Goal: Task Accomplishment & Management: Complete application form

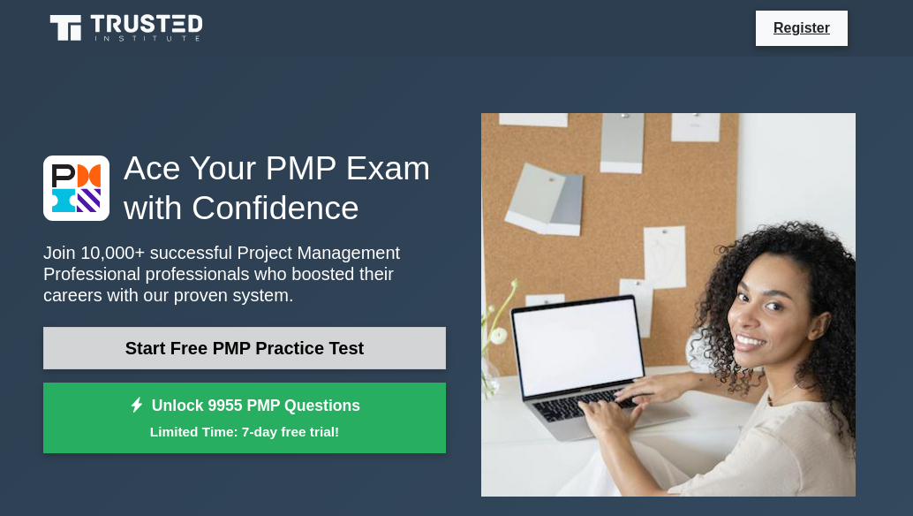
click at [214, 360] on link "Start Free PMP Practice Test" at bounding box center [244, 348] width 403 height 42
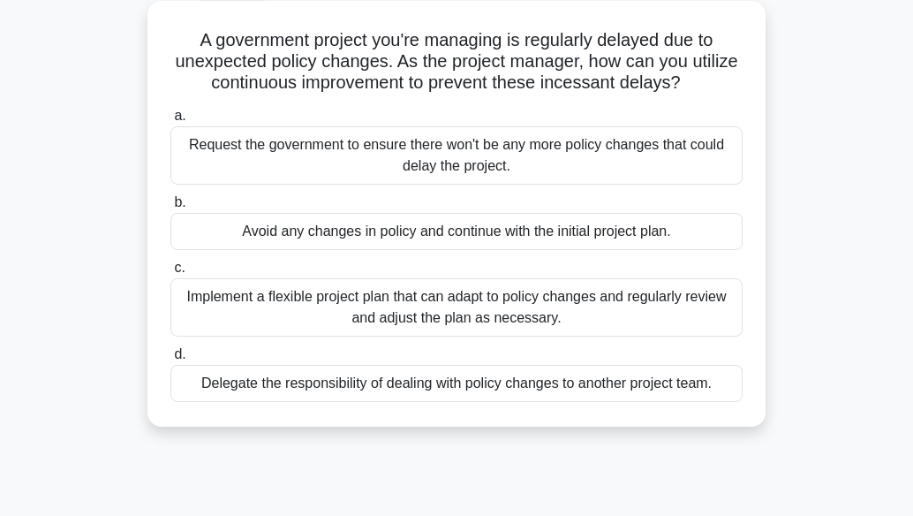
scroll to position [99, 0]
click at [435, 312] on div "Implement a flexible project plan that can adapt to policy changes and regularl…" at bounding box center [456, 306] width 572 height 58
click at [170, 273] on input "c. Implement a flexible project plan that can adapt to policy changes and regul…" at bounding box center [170, 266] width 0 height 11
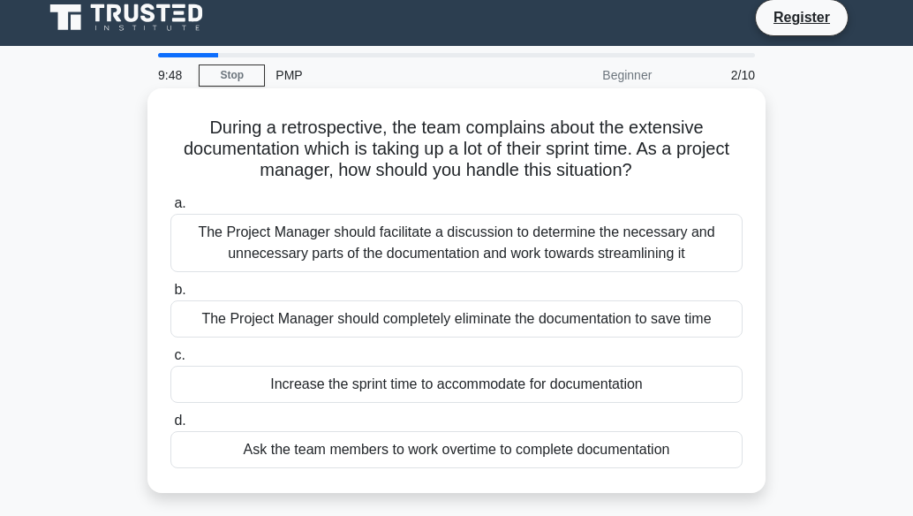
scroll to position [0, 0]
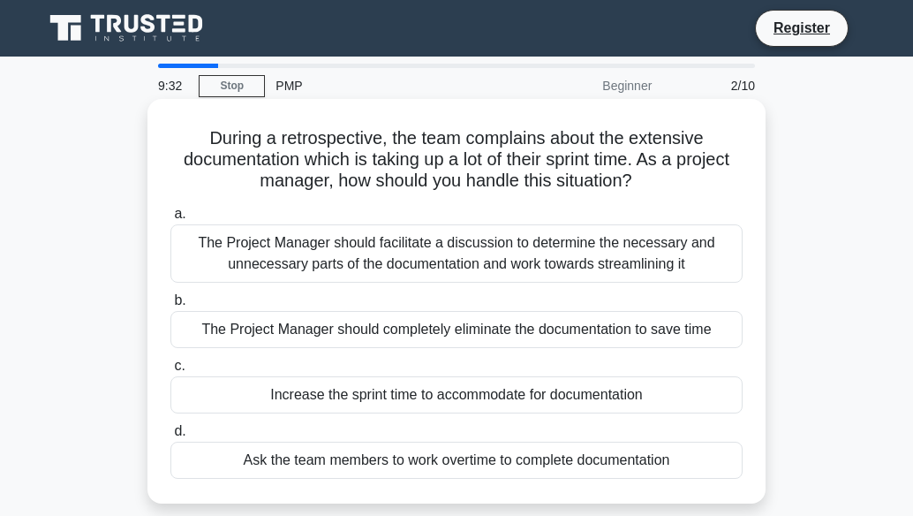
click at [479, 264] on div "The Project Manager should facilitate a discussion to determine the necessary a…" at bounding box center [456, 253] width 572 height 58
click at [170, 220] on input "a. The Project Manager should facilitate a discussion to determine the necessar…" at bounding box center [170, 213] width 0 height 11
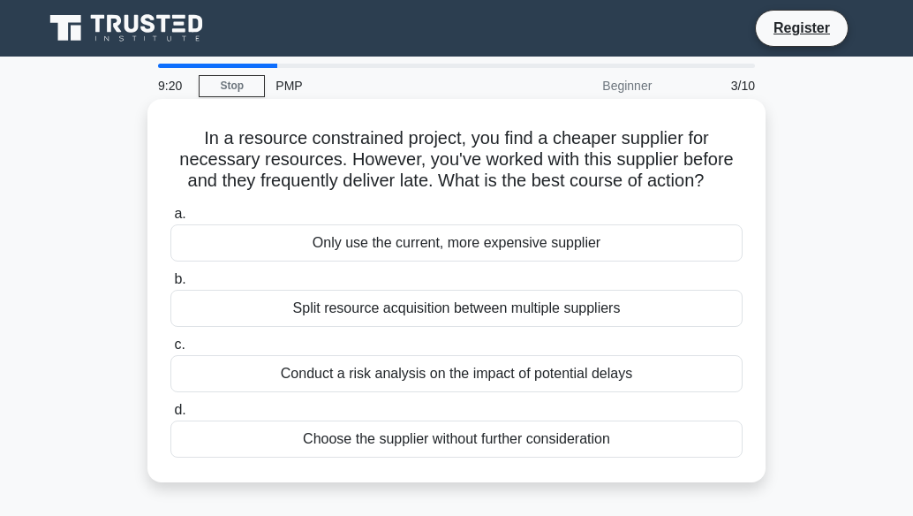
click at [450, 306] on div "Split resource acquisition between multiple suppliers" at bounding box center [456, 308] width 572 height 37
click at [170, 285] on input "b. Split resource acquisition between multiple suppliers" at bounding box center [170, 279] width 0 height 11
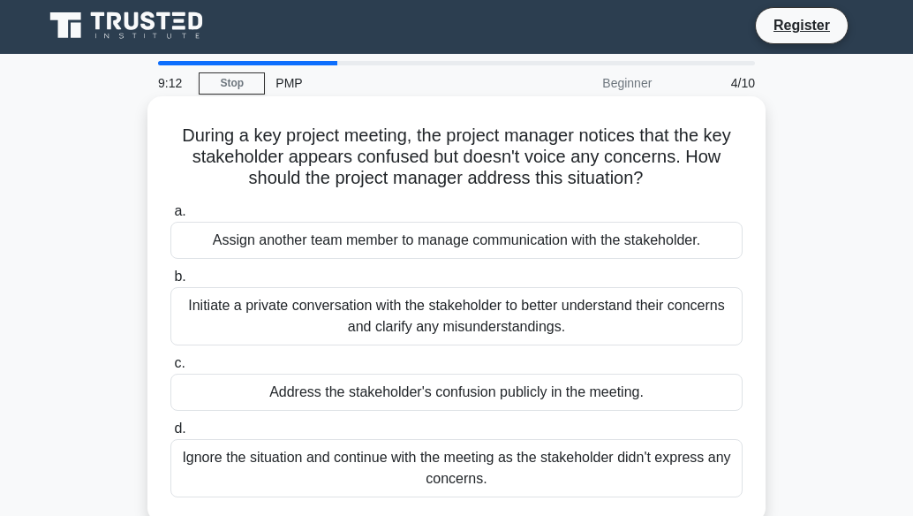
scroll to position [4, 0]
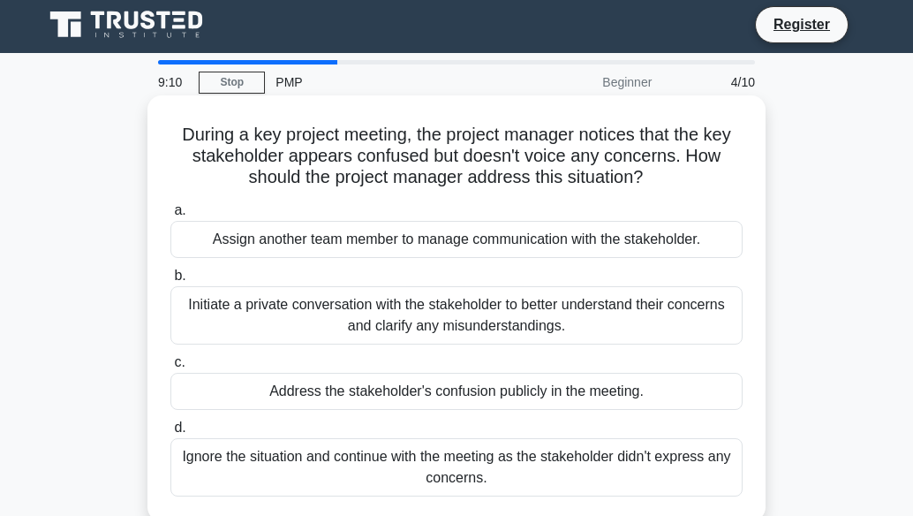
click at [457, 310] on div "Initiate a private conversation with the stakeholder to better understand their…" at bounding box center [456, 315] width 572 height 58
click at [170, 282] on input "b. Initiate a private conversation with the stakeholder to better understand th…" at bounding box center [170, 275] width 0 height 11
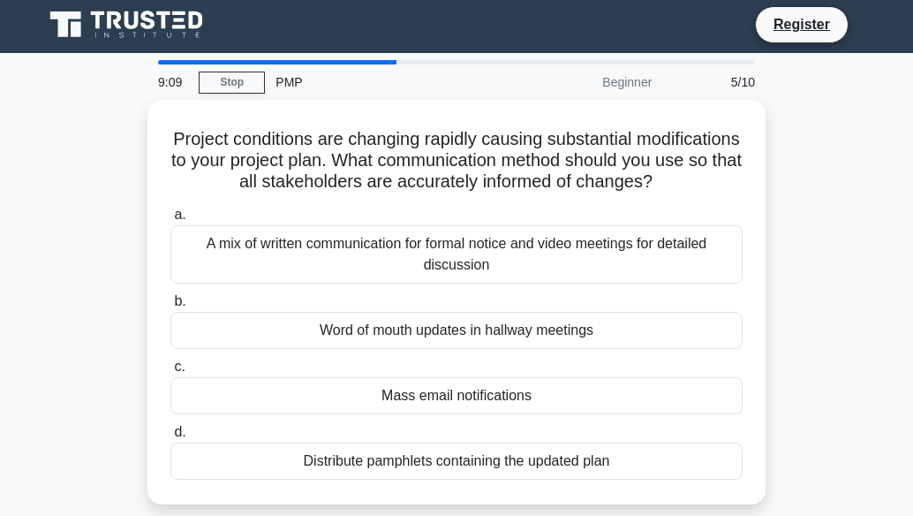
scroll to position [0, 0]
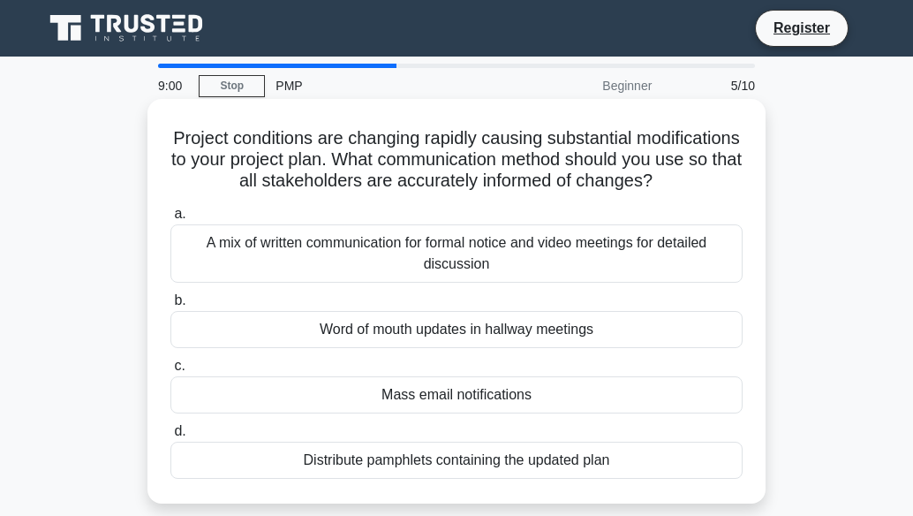
click at [468, 278] on div "A mix of written communication for formal notice and video meetings for detaile…" at bounding box center [456, 253] width 572 height 58
click at [170, 220] on input "a. A mix of written communication for formal notice and video meetings for deta…" at bounding box center [170, 213] width 0 height 11
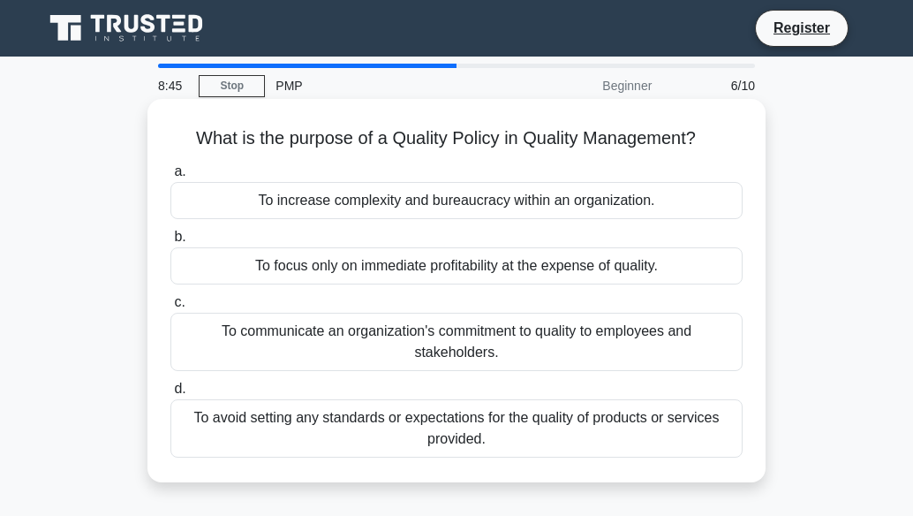
click at [373, 341] on div "To communicate an organization's commitment to quality to employees and stakeho…" at bounding box center [456, 342] width 572 height 58
click at [170, 308] on input "c. To communicate an organization's commitment to quality to employees and stak…" at bounding box center [170, 302] width 0 height 11
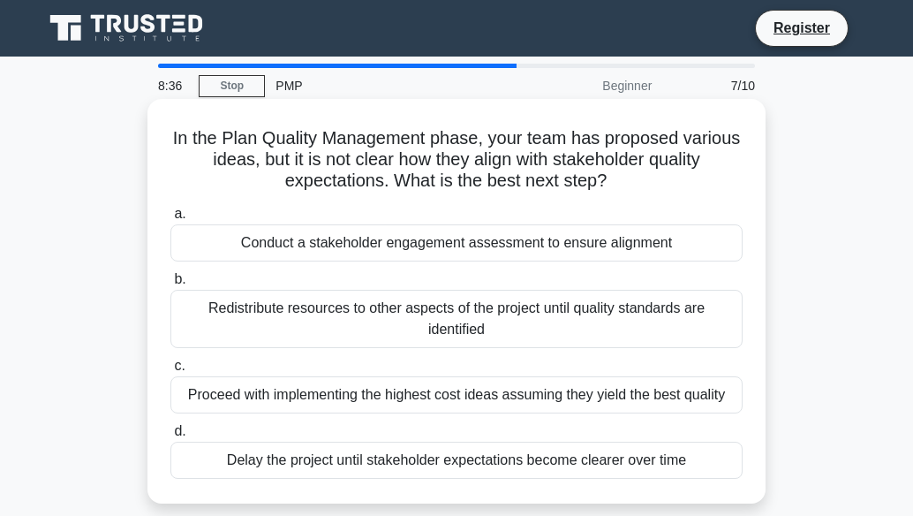
click at [445, 246] on div "Conduct a stakeholder engagement assessment to ensure alignment" at bounding box center [456, 242] width 572 height 37
click at [170, 220] on input "a. Conduct a stakeholder engagement assessment to ensure alignment" at bounding box center [170, 213] width 0 height 11
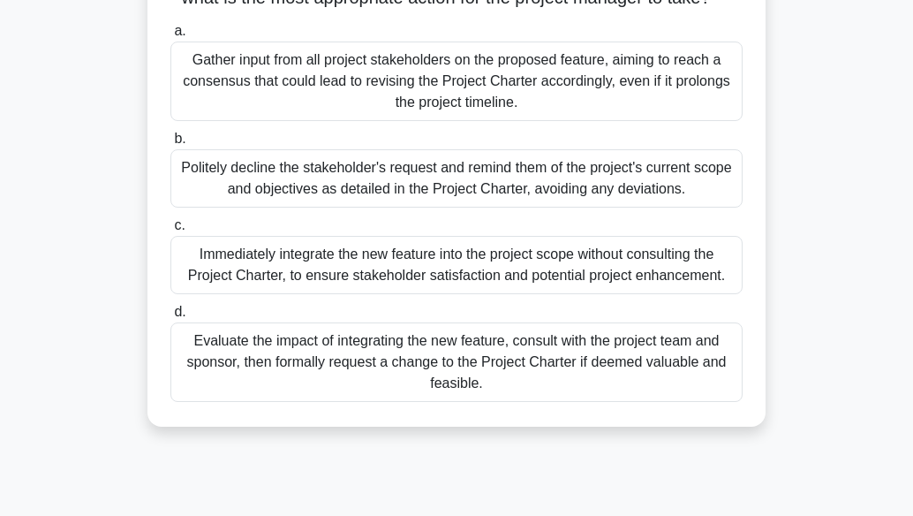
scroll to position [374, 0]
click at [373, 374] on div "Evaluate the impact of integrating the new feature, consult with the project te…" at bounding box center [456, 361] width 572 height 79
click at [170, 318] on input "d. Evaluate the impact of integrating the new feature, consult with the project…" at bounding box center [170, 311] width 0 height 11
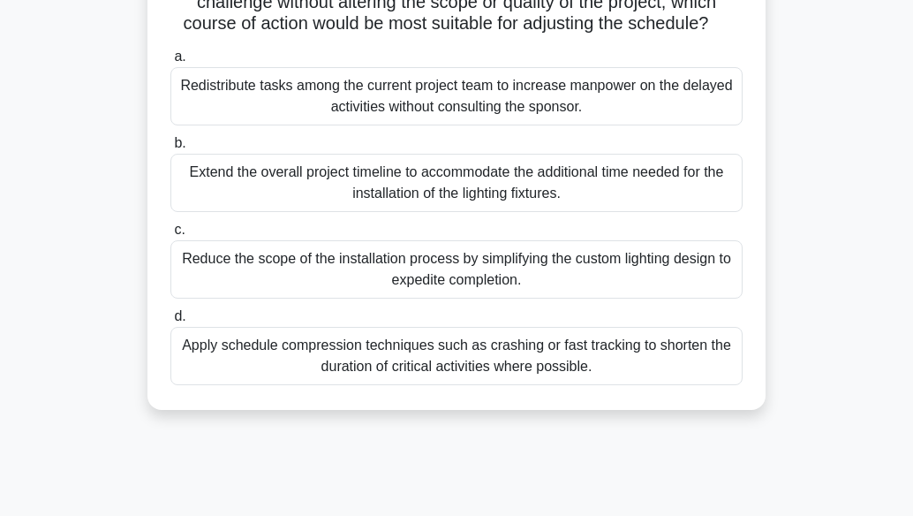
scroll to position [243, 0]
click at [387, 365] on div "Apply schedule compression techniques such as crashing or fast tracking to shor…" at bounding box center [456, 355] width 572 height 58
click at [170, 321] on input "d. Apply schedule compression techniques such as crashing or fast tracking to s…" at bounding box center [170, 315] width 0 height 11
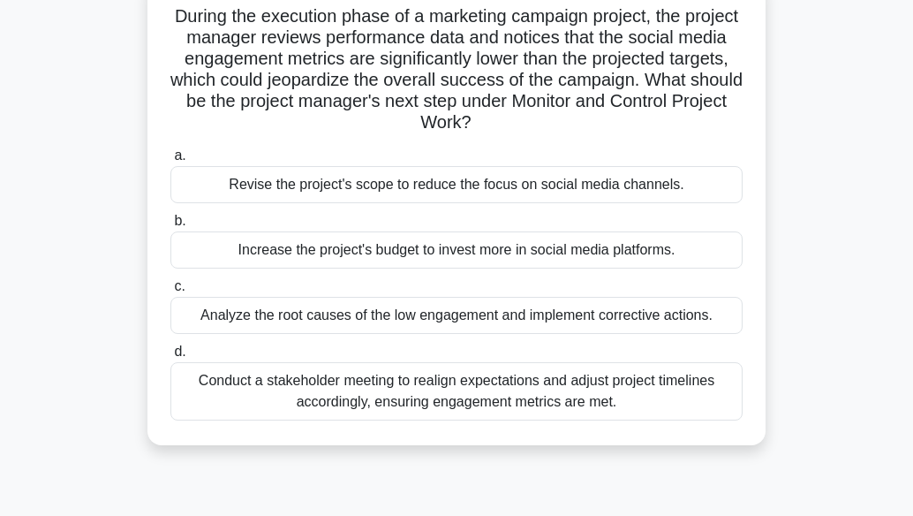
scroll to position [120, 0]
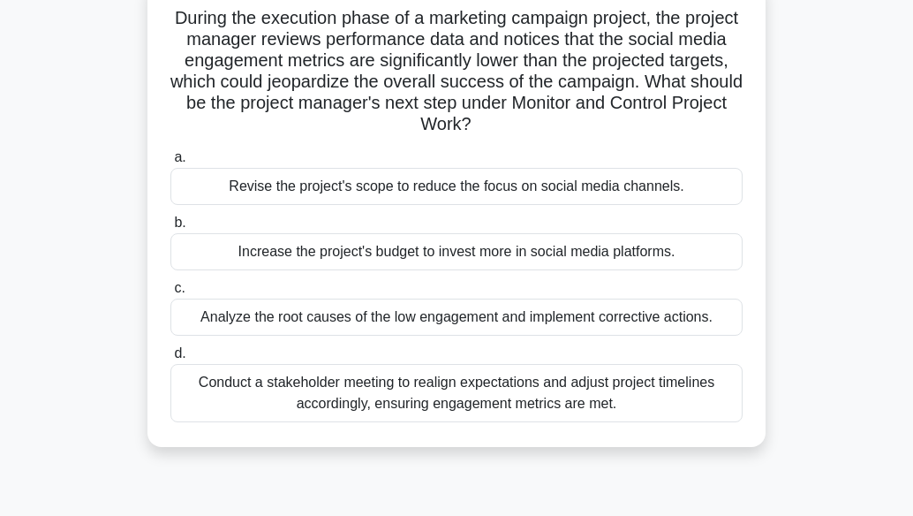
click at [349, 316] on div "Analyze the root causes of the low engagement and implement corrective actions." at bounding box center [456, 317] width 572 height 37
click at [170, 294] on input "c. Analyze the root causes of the low engagement and implement corrective actio…" at bounding box center [170, 288] width 0 height 11
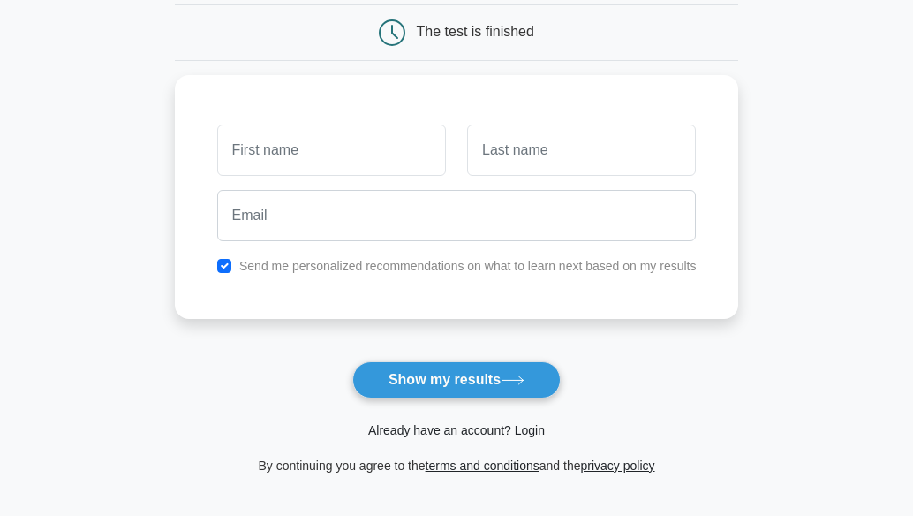
scroll to position [175, 0]
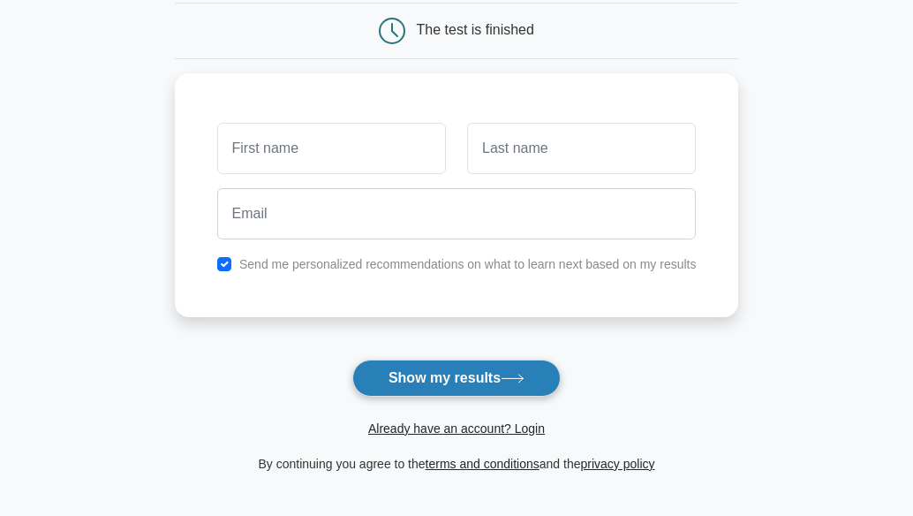
click at [406, 375] on button "Show my results" at bounding box center [456, 377] width 208 height 37
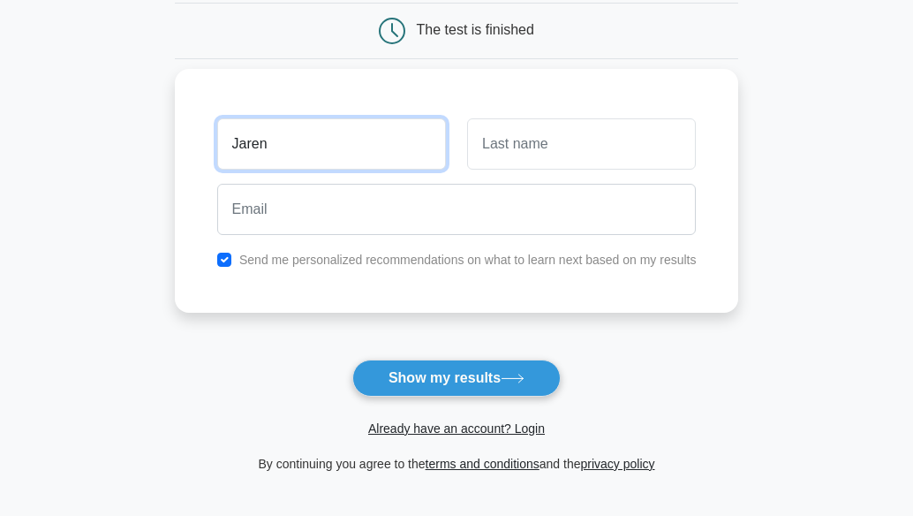
type input "Jaren"
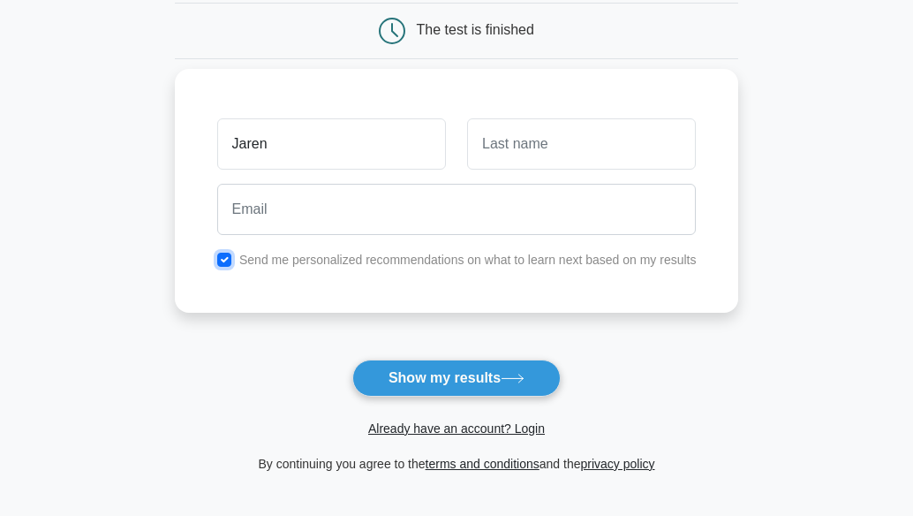
click at [227, 257] on input "checkbox" at bounding box center [224, 260] width 14 height 14
checkbox input "false"
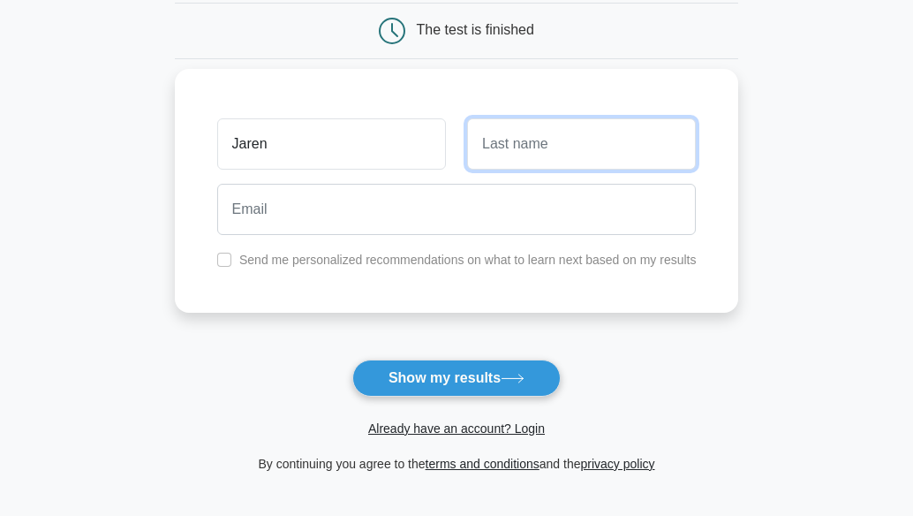
click at [555, 143] on input "text" at bounding box center [581, 143] width 229 height 51
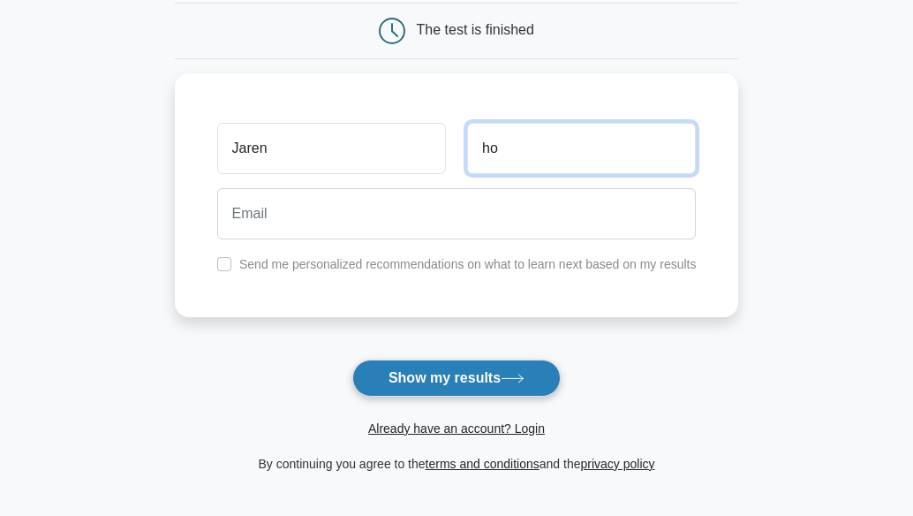
type input "ho"
click at [535, 365] on button "Show my results" at bounding box center [456, 377] width 208 height 37
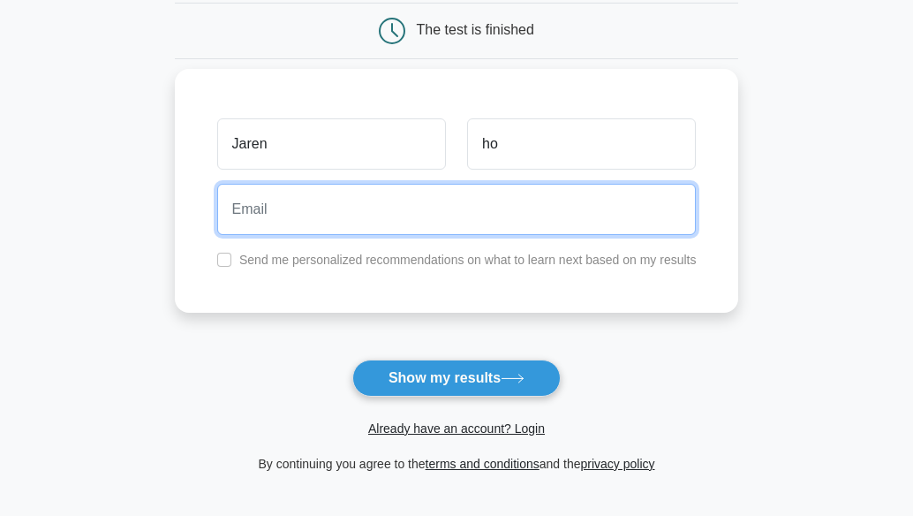
click at [445, 208] on input "email" at bounding box center [457, 209] width 480 height 51
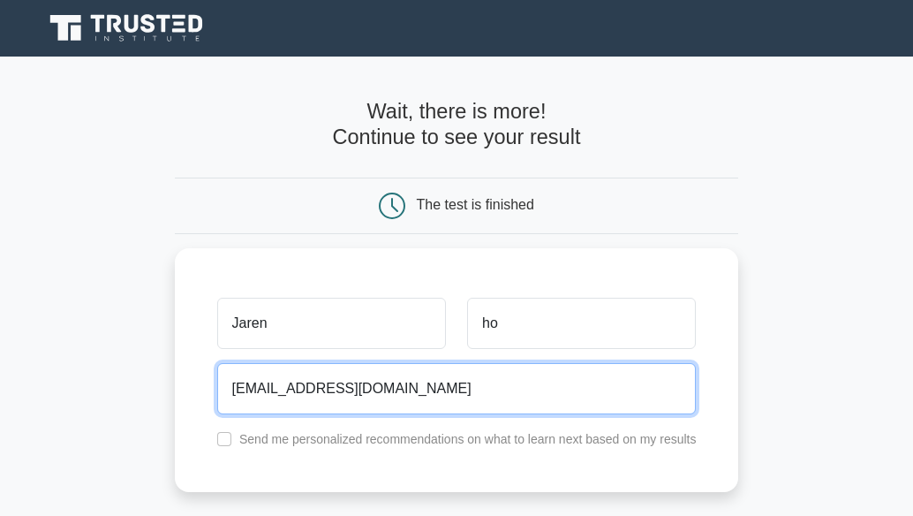
type input "jaren093@hotmail.com"
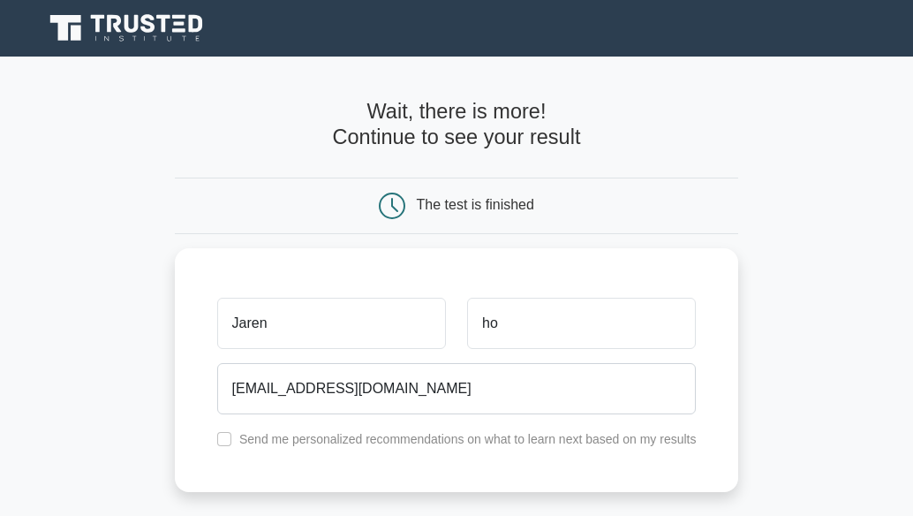
click at [408, 117] on h4 "Wait, there is more! Continue to see your result" at bounding box center [457, 123] width 564 height 49
